Goal: Navigation & Orientation: Find specific page/section

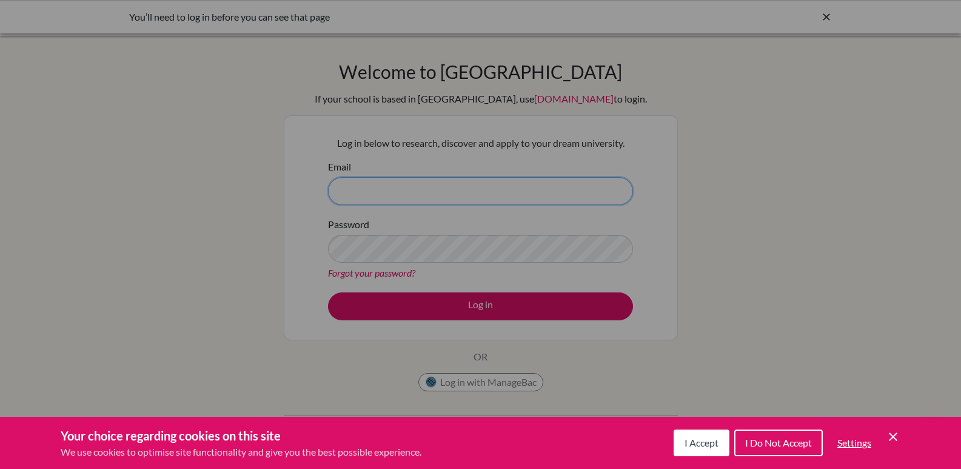
type input "marchantn@aisj.co.il"
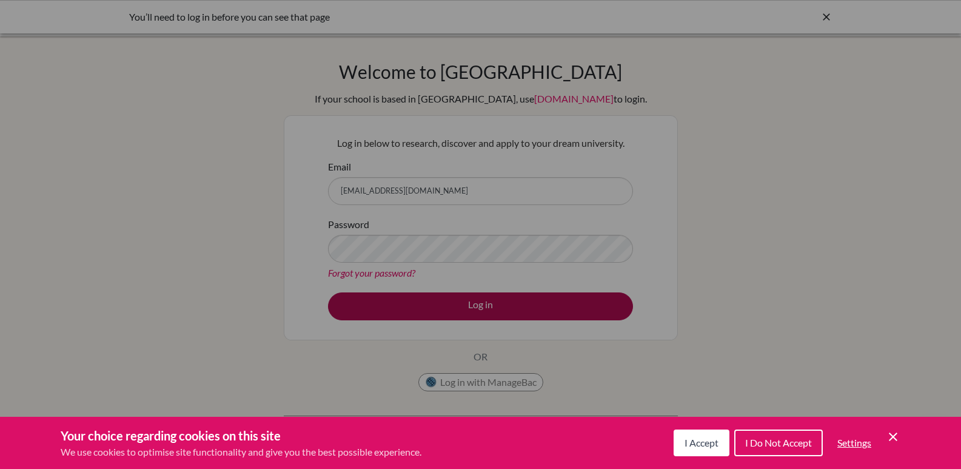
drag, startPoint x: 700, startPoint y: 444, endPoint x: 546, endPoint y: 305, distance: 207.7
click at [699, 444] on span "I Accept" at bounding box center [701, 442] width 34 height 12
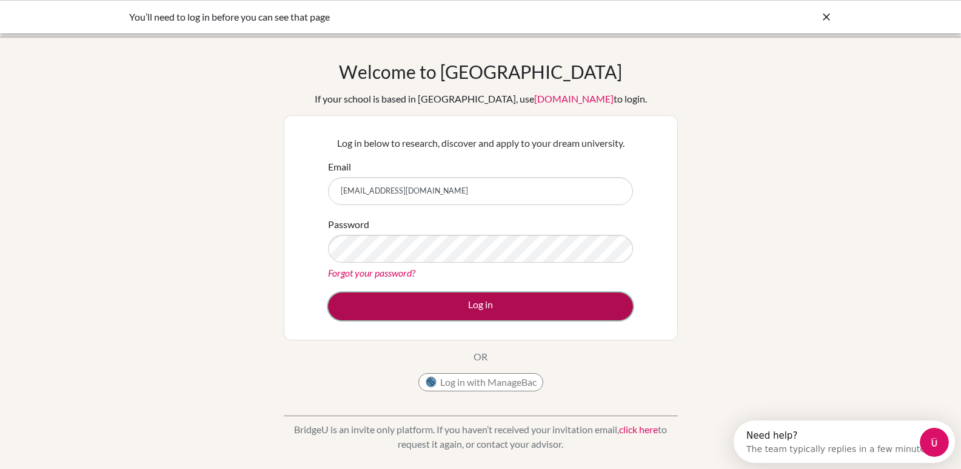
click at [546, 303] on button "Log in" at bounding box center [480, 306] width 305 height 28
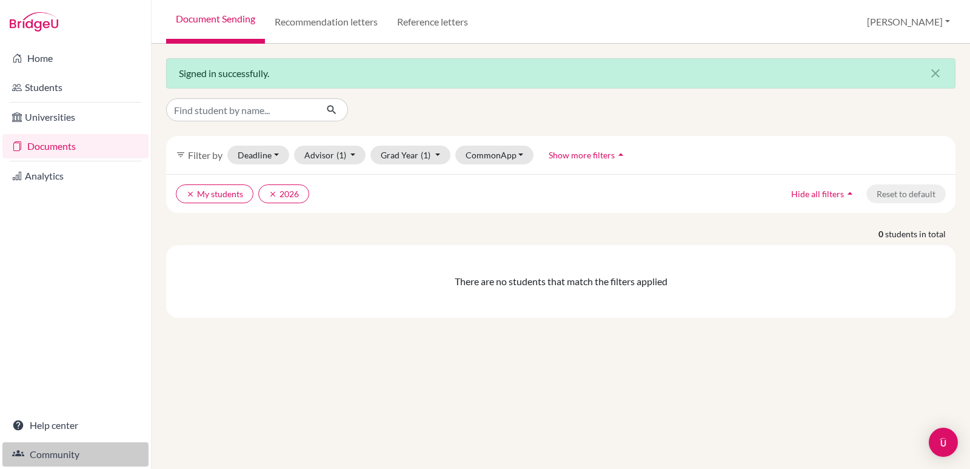
click at [38, 446] on link "Community" at bounding box center [75, 454] width 146 height 24
